Goal: Task Accomplishment & Management: Manage account settings

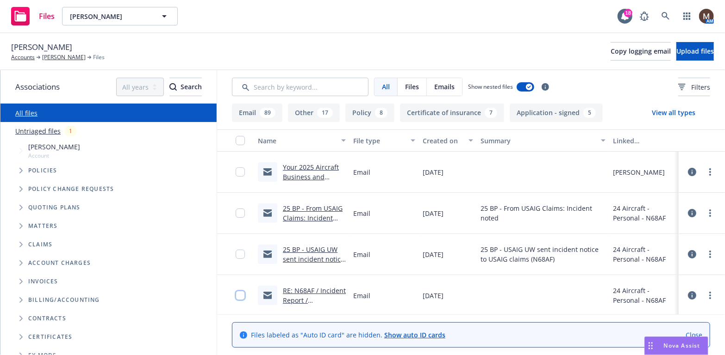
click at [236, 294] on input "checkbox" at bounding box center [240, 295] width 9 height 9
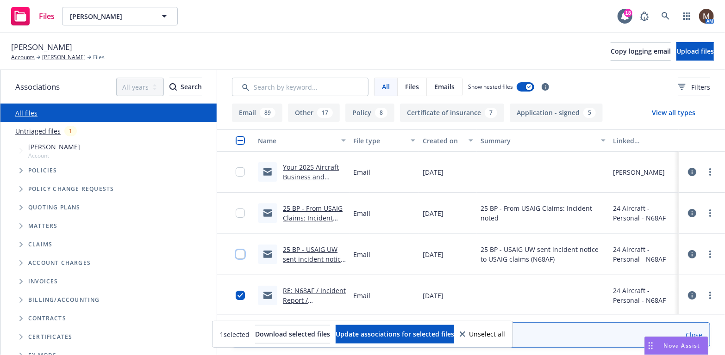
click at [236, 253] on input "checkbox" at bounding box center [240, 254] width 9 height 9
drag, startPoint x: 234, startPoint y: 214, endPoint x: 237, endPoint y: 194, distance: 19.8
click at [236, 213] on input "checkbox" at bounding box center [240, 213] width 9 height 9
click at [236, 170] on input "checkbox" at bounding box center [240, 172] width 9 height 9
click at [398, 333] on span "Update associations for selected files" at bounding box center [395, 334] width 118 height 9
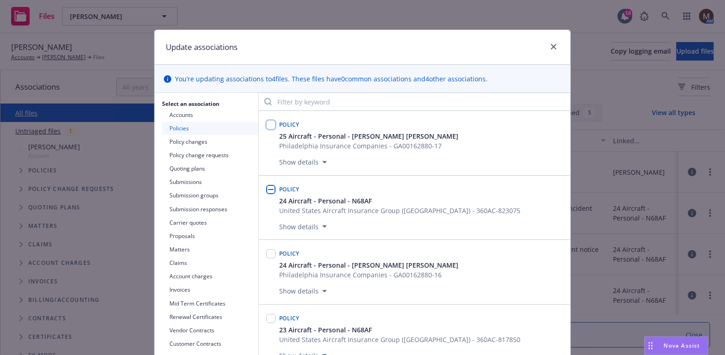
click at [269, 126] on input "checkbox" at bounding box center [270, 124] width 9 height 9
checkbox input "true"
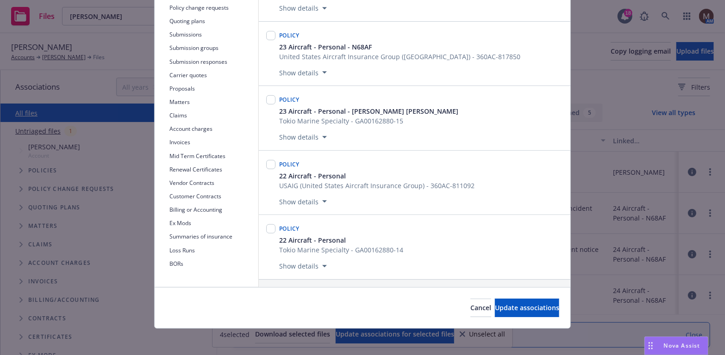
scroll to position [150, 0]
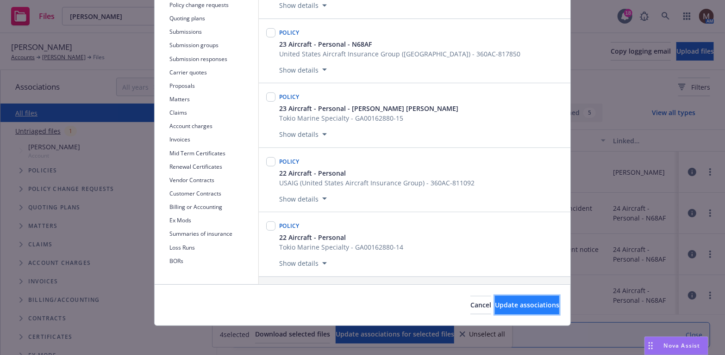
click at [538, 300] on button "Update associations" at bounding box center [527, 305] width 64 height 19
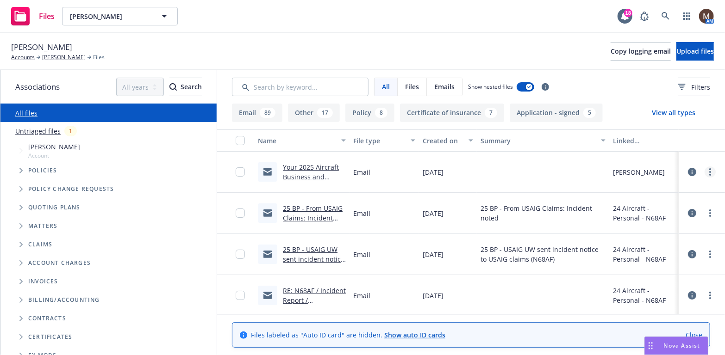
click at [709, 172] on icon "more" at bounding box center [710, 171] width 2 height 7
click at [639, 224] on link "Edit" at bounding box center [662, 228] width 92 height 19
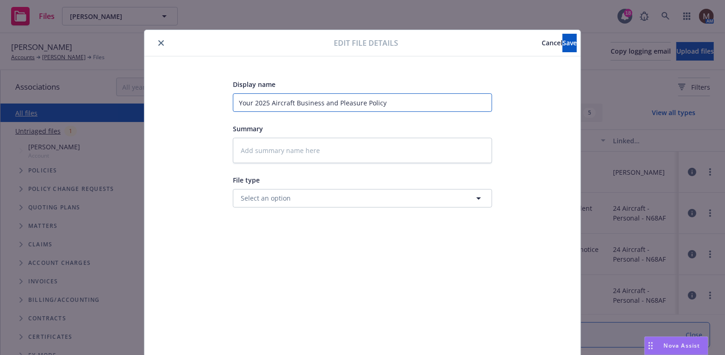
drag, startPoint x: 405, startPoint y: 102, endPoint x: 209, endPoint y: 87, distance: 197.2
click at [209, 87] on div "Display name Your 2025 Aircraft Business and Pleasure Policy Summary File type …" at bounding box center [362, 218] width 399 height 278
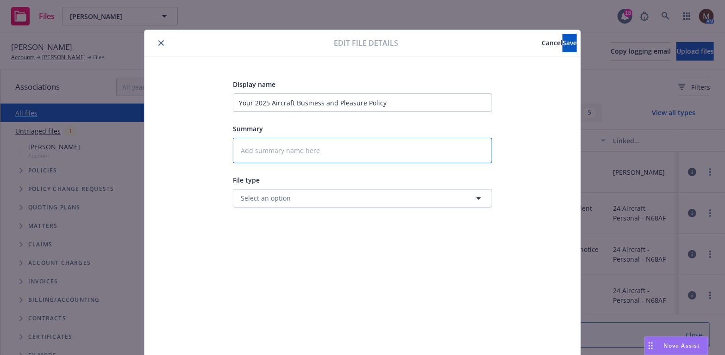
click at [254, 143] on textarea at bounding box center [362, 150] width 259 height 25
paste textarea "Your 2025 Aircraft Business and Pleasure Policy"
type textarea "x"
type textarea "Your 2025 Aircraft Business and Pleasure Policy"
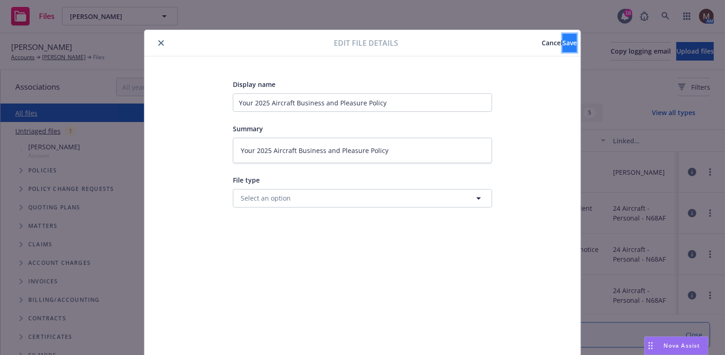
click at [562, 39] on span "Save" at bounding box center [569, 42] width 14 height 9
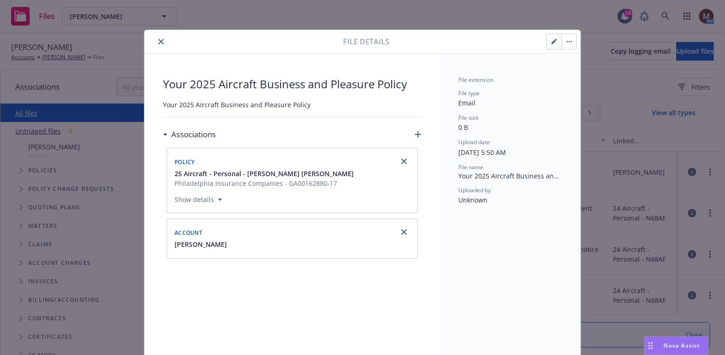
click at [158, 39] on icon "close" at bounding box center [161, 42] width 6 height 6
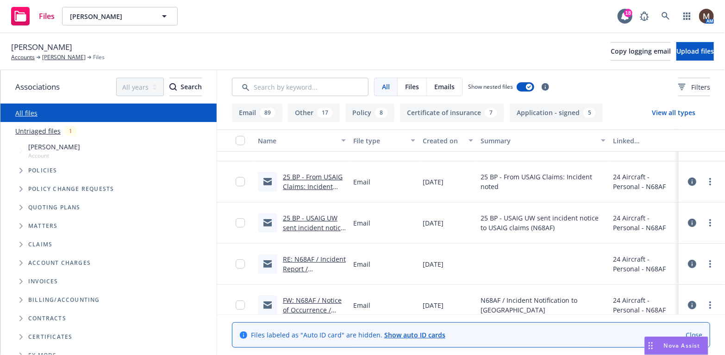
scroll to position [46, 0]
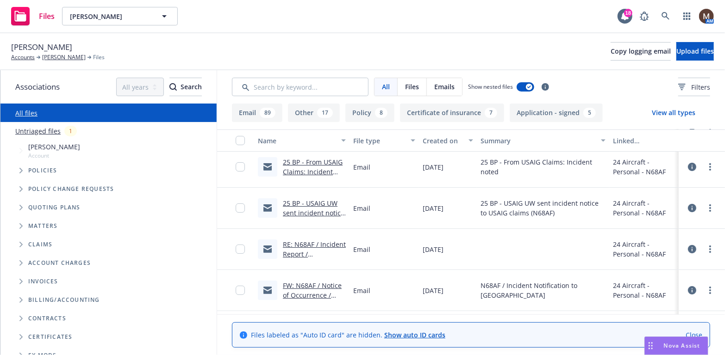
click at [310, 242] on link "RE: N68AF / Incident Report / [PERSON_NAME]" at bounding box center [314, 254] width 63 height 28
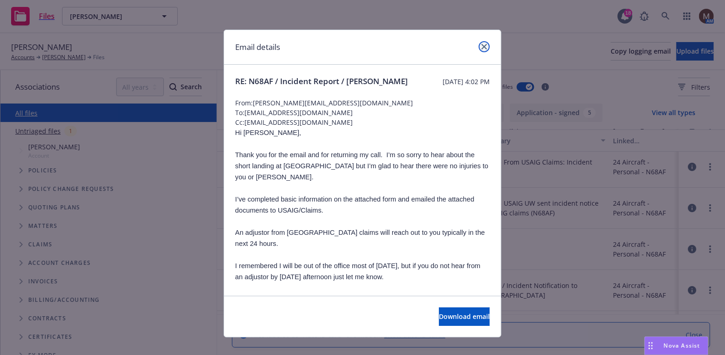
click at [483, 45] on icon "close" at bounding box center [484, 47] width 6 height 6
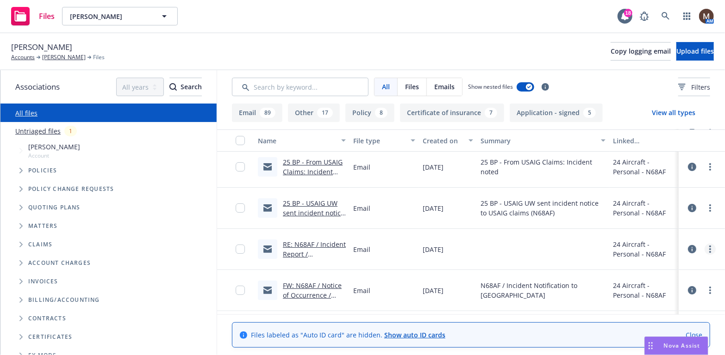
click at [709, 249] on circle "more" at bounding box center [710, 250] width 2 height 2
click at [636, 303] on link "Edit" at bounding box center [662, 305] width 92 height 19
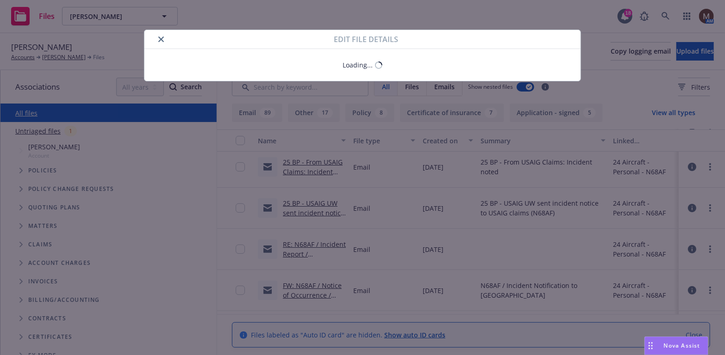
type textarea "x"
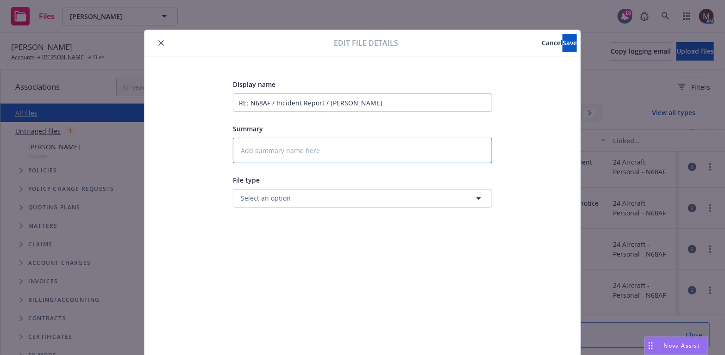
click at [259, 152] on textarea at bounding box center [362, 150] width 259 height 25
click at [158, 41] on icon "close" at bounding box center [161, 43] width 6 height 6
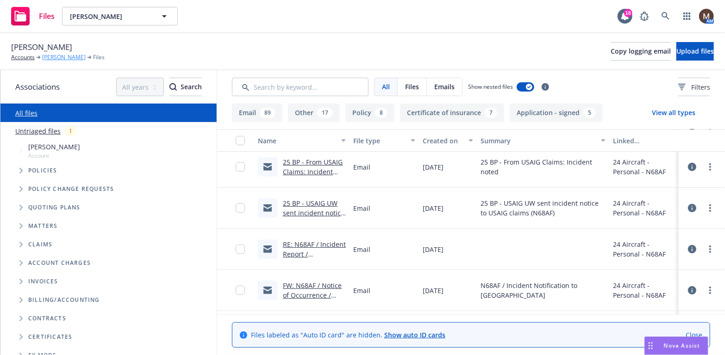
click at [67, 56] on link "[PERSON_NAME]" at bounding box center [64, 57] width 44 height 8
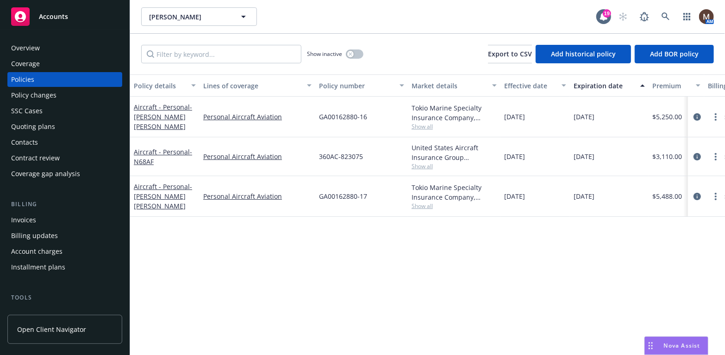
scroll to position [46, 0]
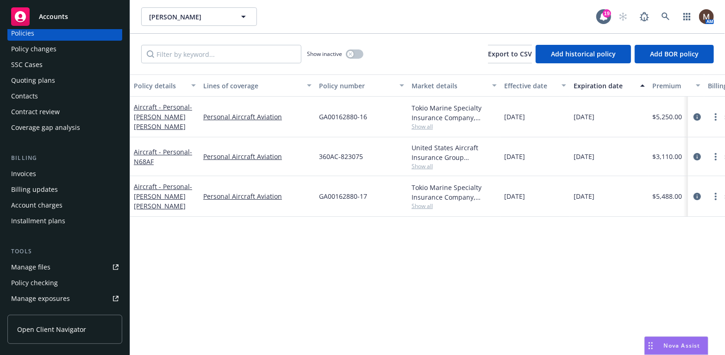
click at [45, 268] on div "Manage files" at bounding box center [30, 267] width 39 height 15
